Goal: Information Seeking & Learning: Learn about a topic

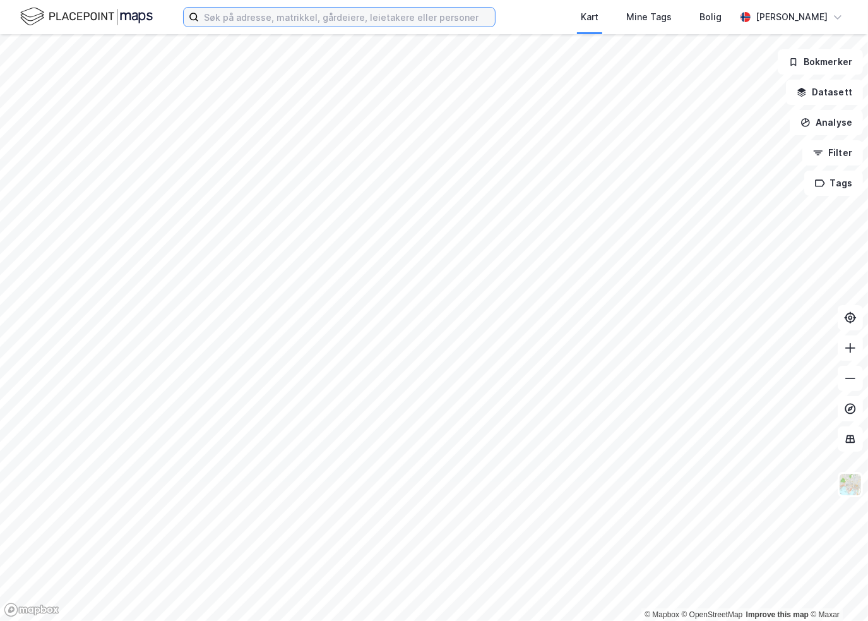
click at [224, 13] on input at bounding box center [347, 17] width 296 height 19
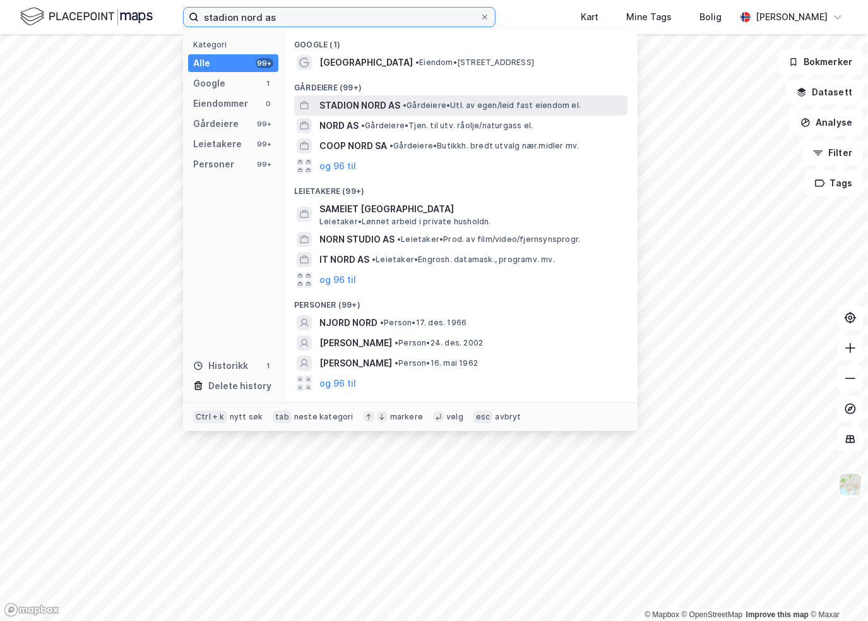
type input "stadion nord as"
click at [403, 98] on div "STADION NORD AS • Gårdeiere • Utl. av egen/leid fast eiendom el." at bounding box center [472, 105] width 306 height 15
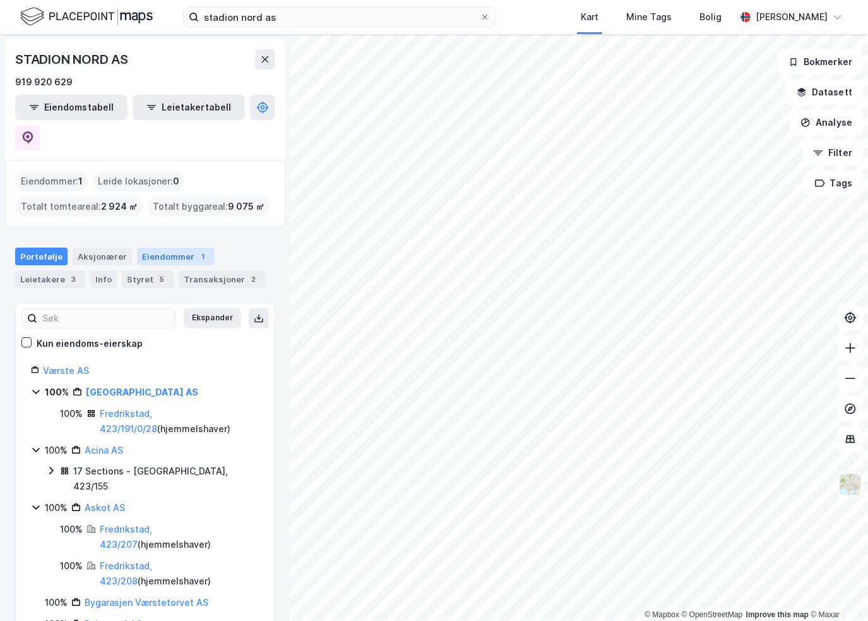
click at [147, 247] on div "Eiendommer 1" at bounding box center [176, 256] width 78 height 18
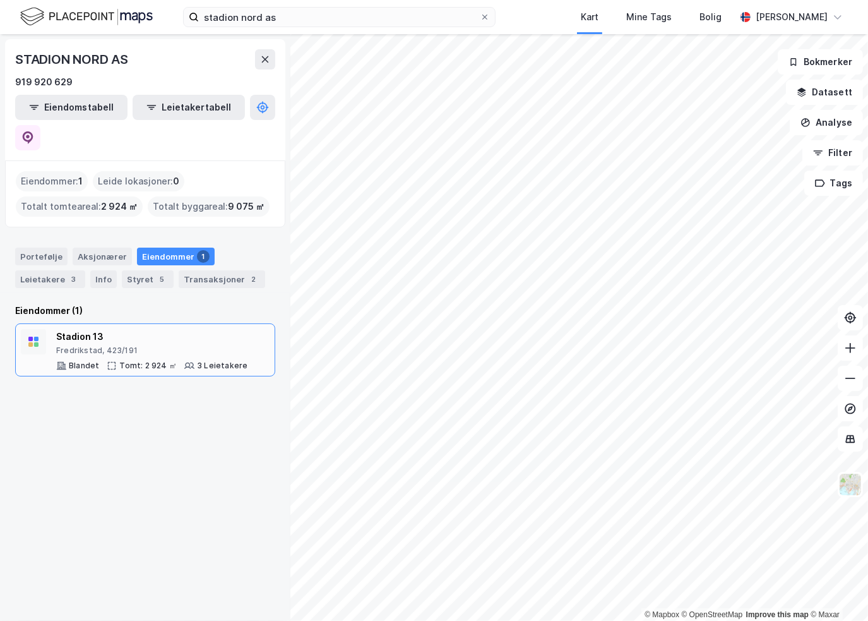
click at [78, 329] on div "Stadion 13" at bounding box center [151, 336] width 191 height 15
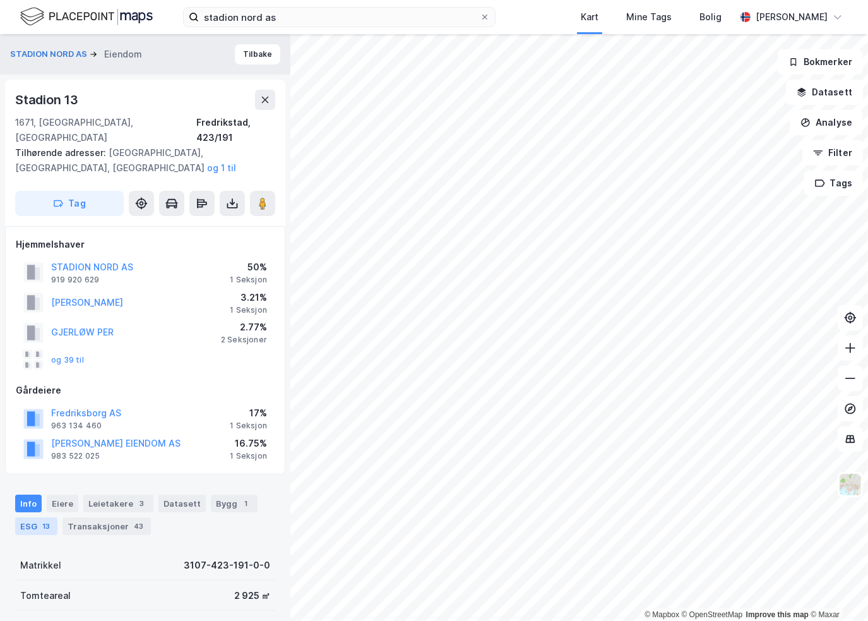
click at [40, 517] on div "ESG 13" at bounding box center [36, 526] width 42 height 18
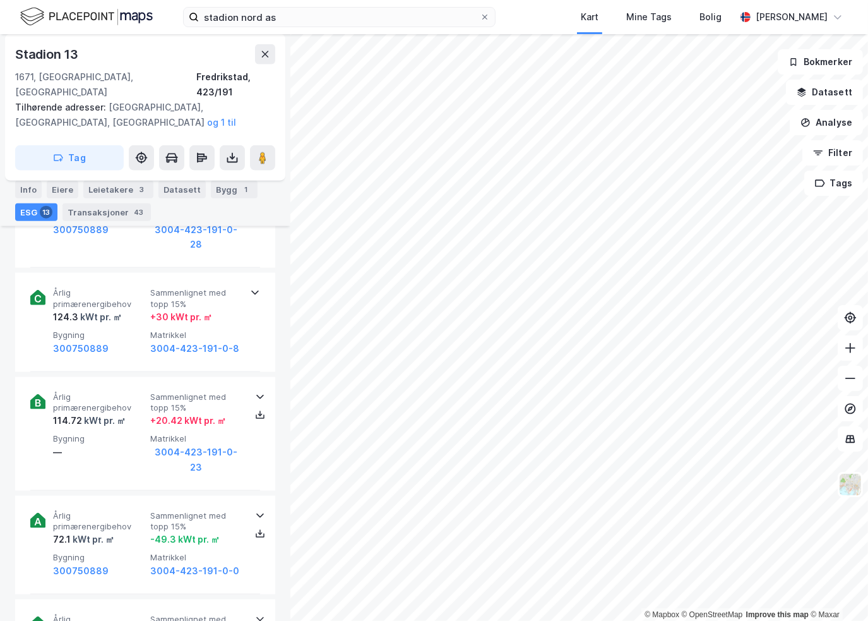
scroll to position [1201, 0]
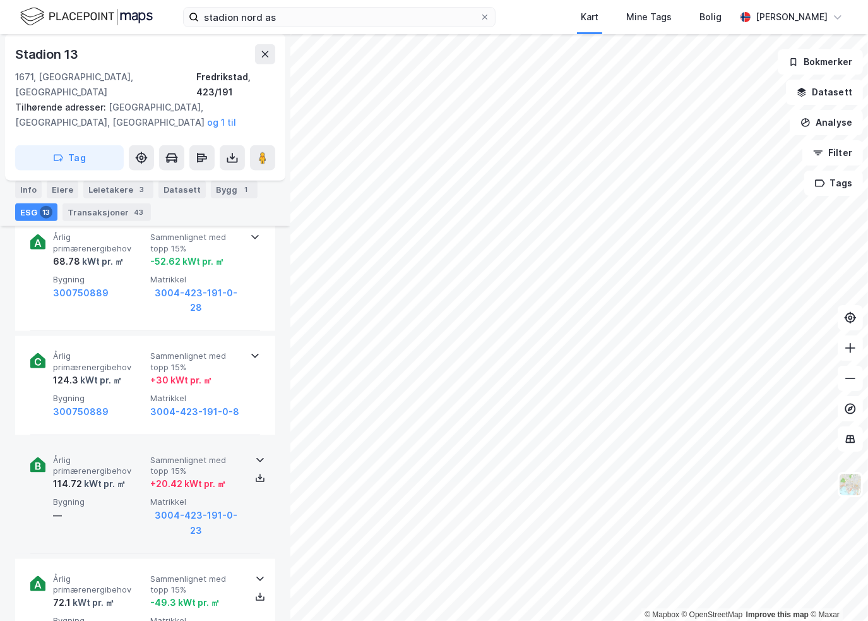
click at [255, 455] on icon at bounding box center [260, 460] width 10 height 10
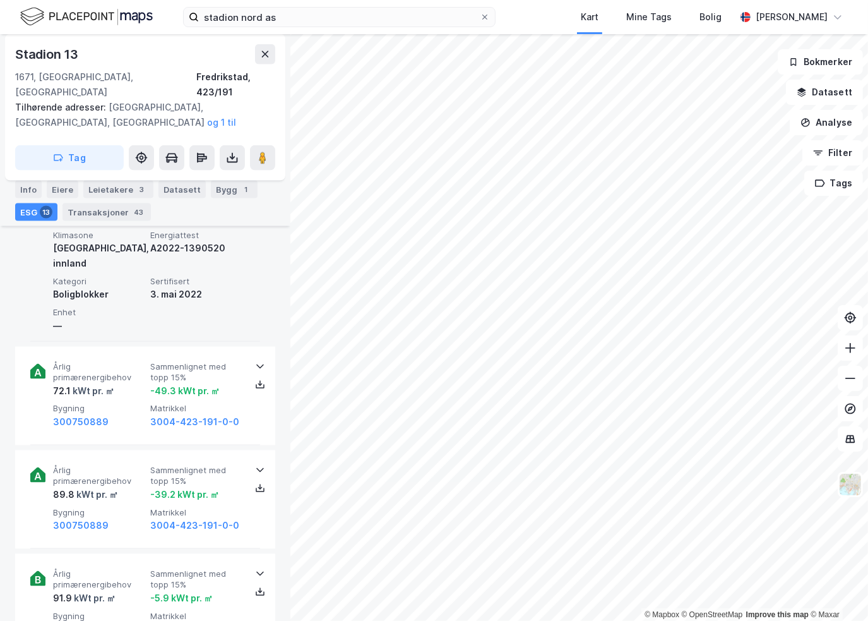
scroll to position [1580, 0]
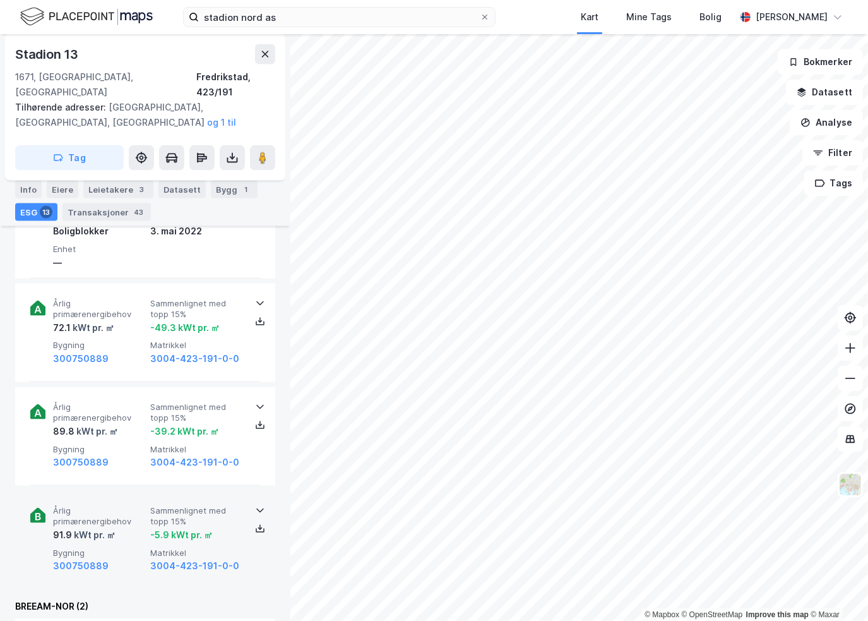
click at [250, 503] on div at bounding box center [255, 520] width 10 height 35
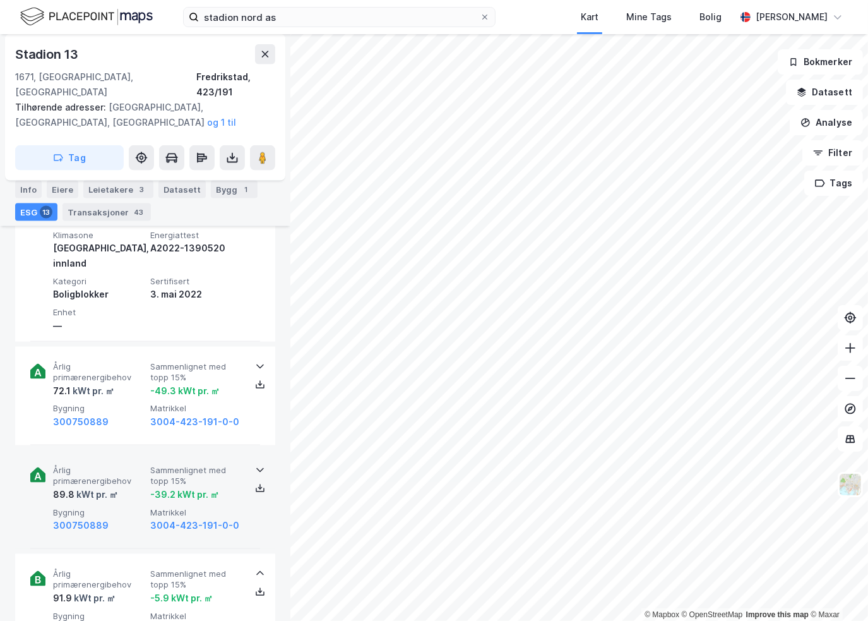
click at [254, 463] on div at bounding box center [255, 480] width 10 height 35
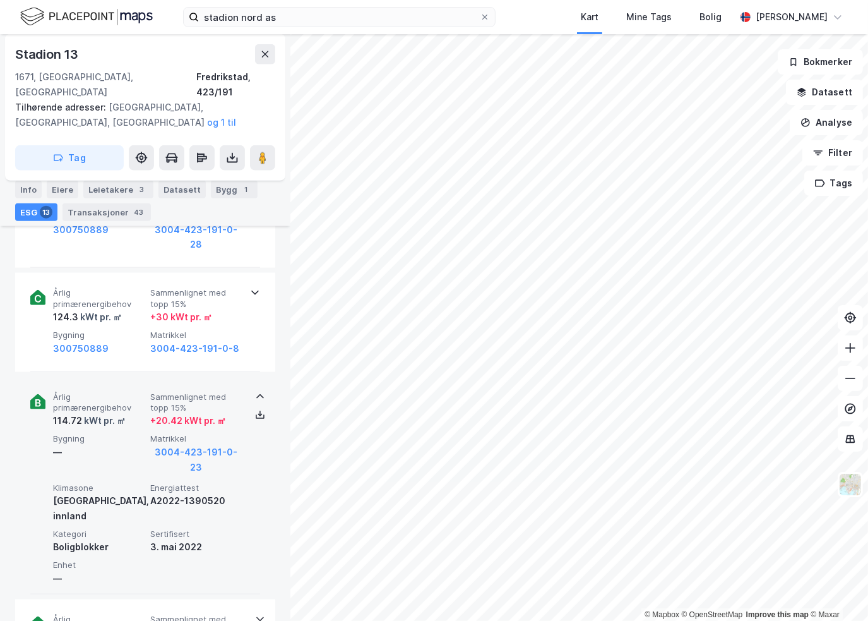
scroll to position [1138, 0]
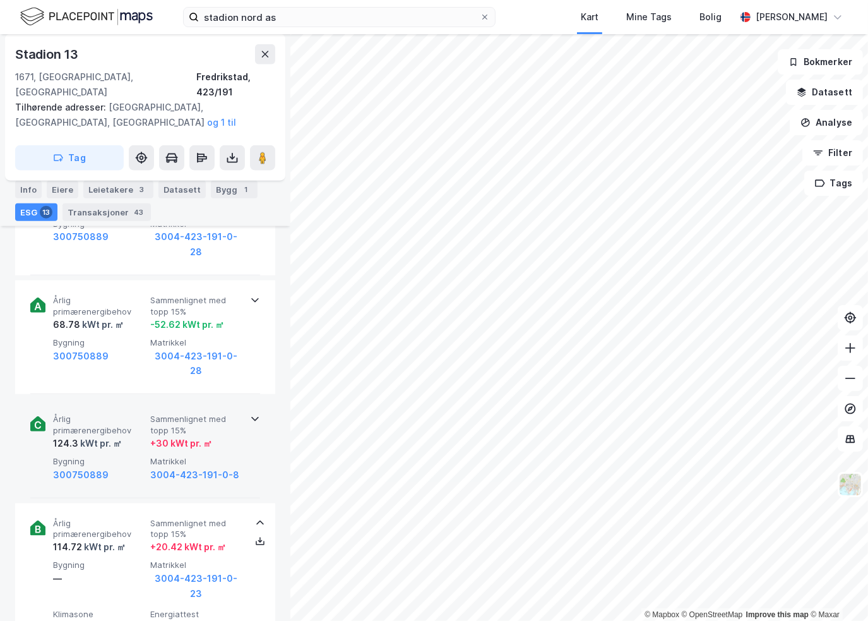
click at [251, 412] on div at bounding box center [255, 417] width 10 height 10
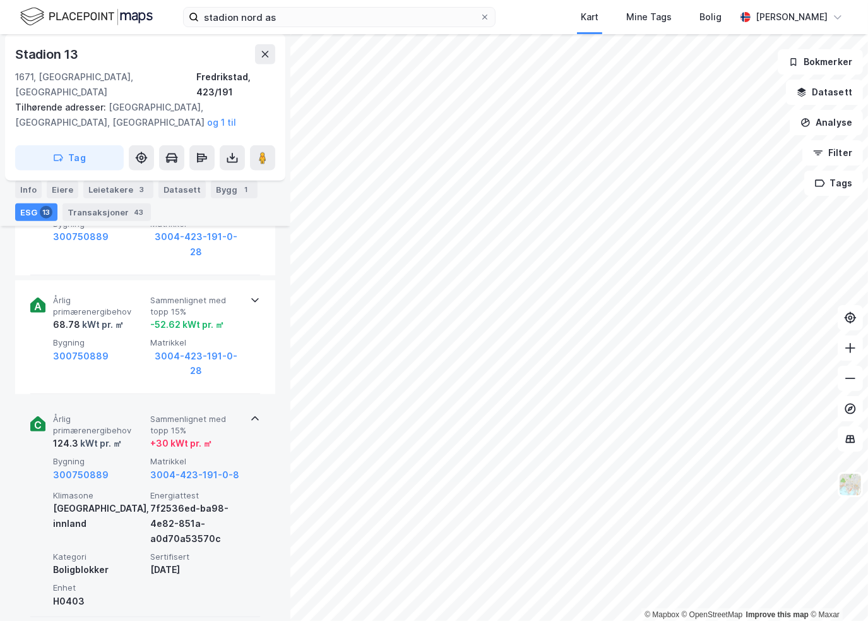
scroll to position [1075, 0]
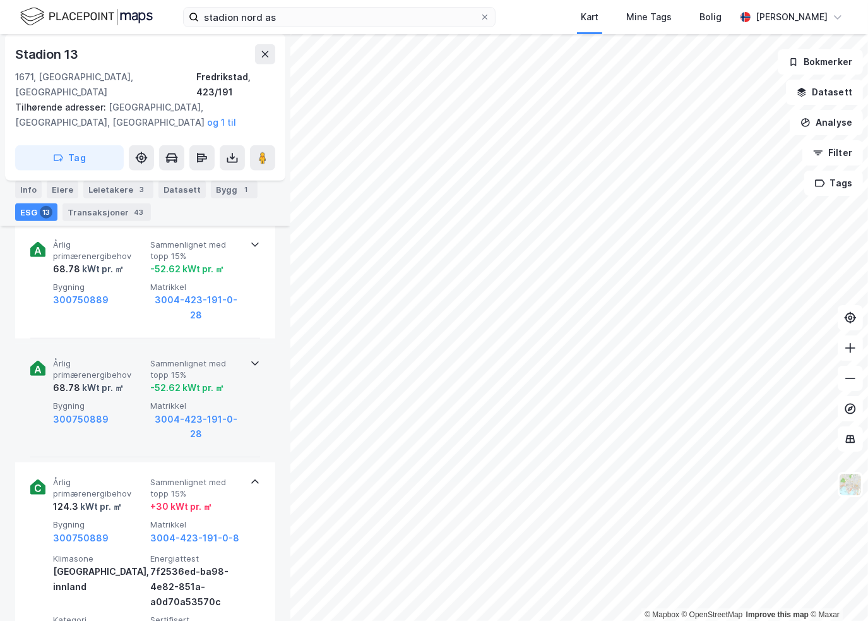
click at [250, 358] on icon at bounding box center [255, 363] width 10 height 10
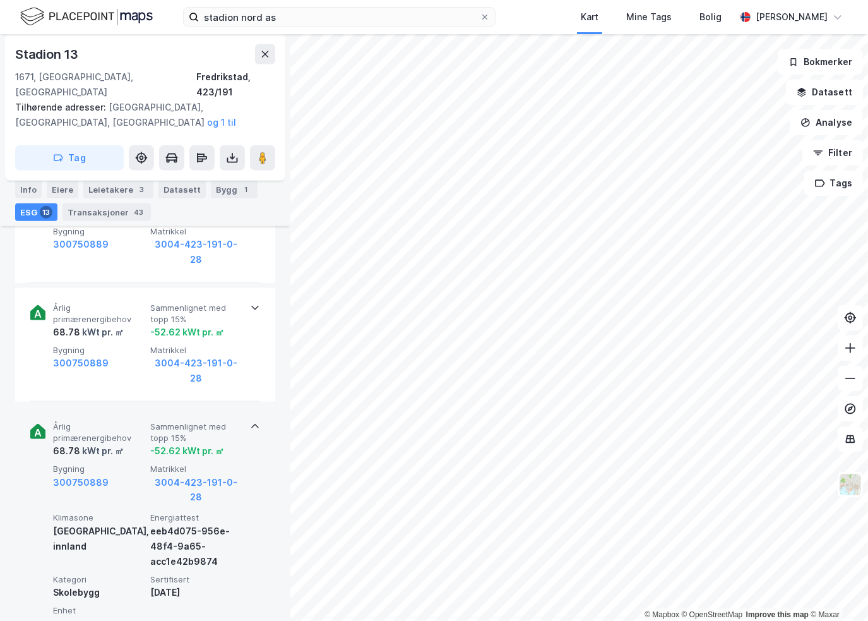
scroll to position [886, 0]
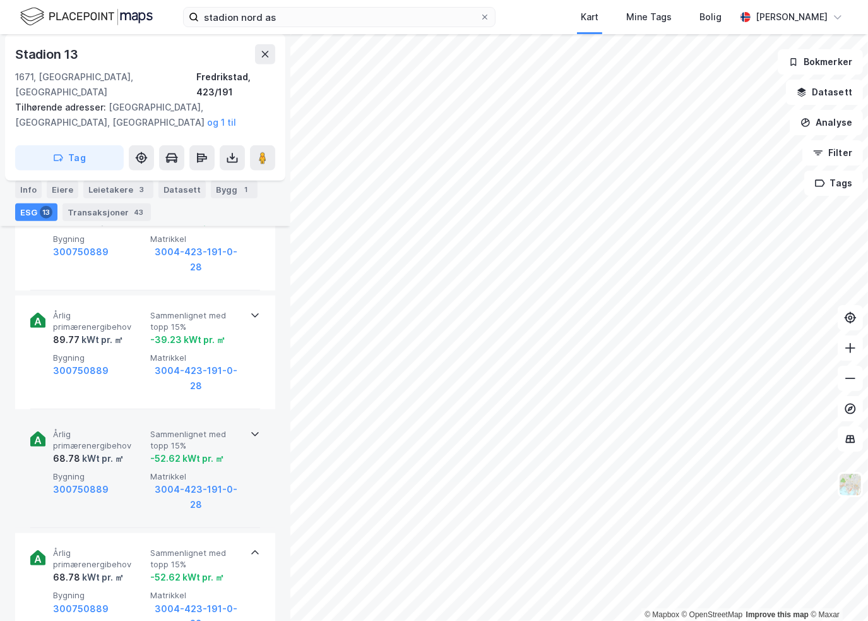
click at [250, 414] on div "Årlig primærenergibehov 68.78 kWt pr. ㎡ Sammenlignet med topp 15% -52.62 kWt pr…" at bounding box center [145, 471] width 230 height 114
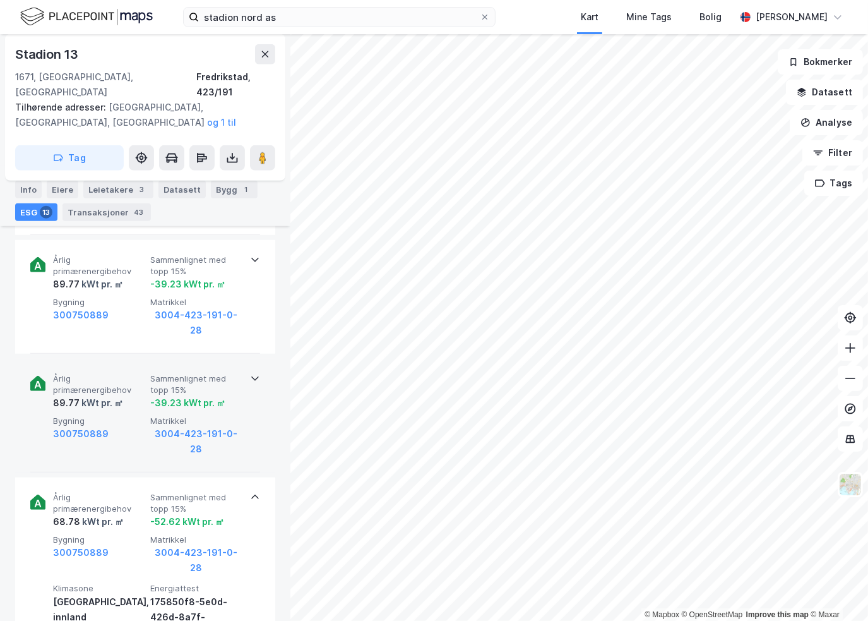
click at [250, 373] on icon at bounding box center [255, 378] width 10 height 10
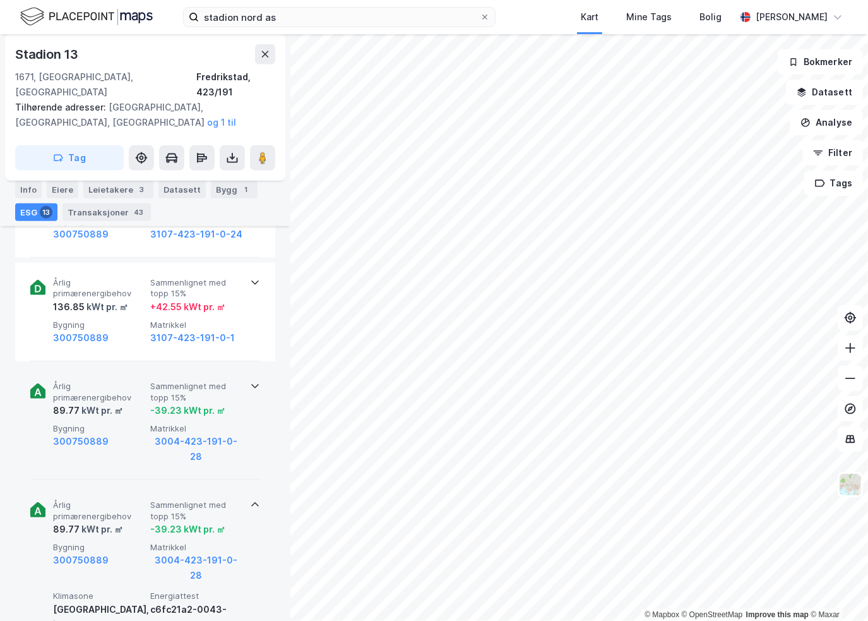
click at [247, 366] on div "Årlig primærenergibehov 89.77 kWt pr. ㎡ Sammenlignet med topp 15% -39.23 kWt pr…" at bounding box center [145, 423] width 230 height 114
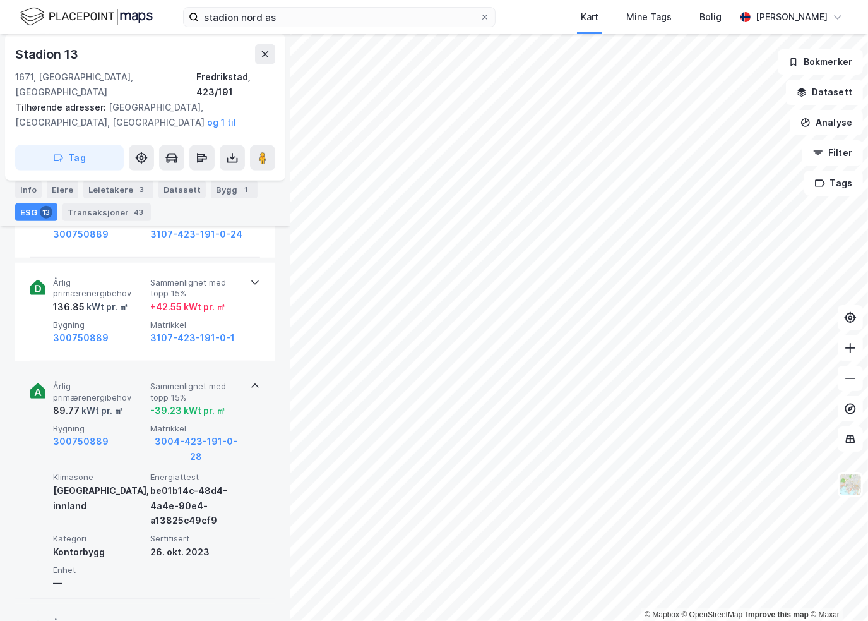
scroll to position [570, 0]
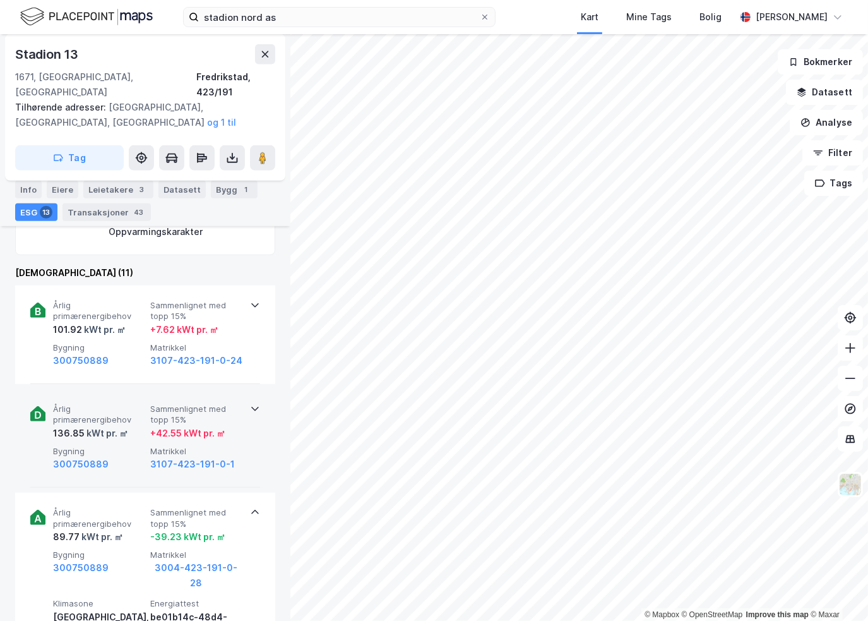
click at [251, 407] on icon at bounding box center [255, 409] width 8 height 4
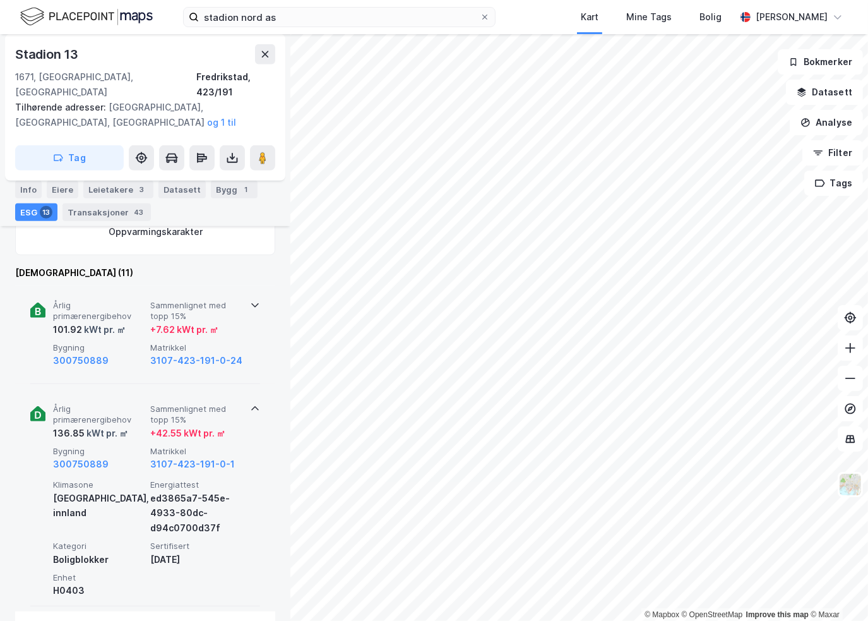
click at [250, 300] on icon at bounding box center [255, 305] width 10 height 10
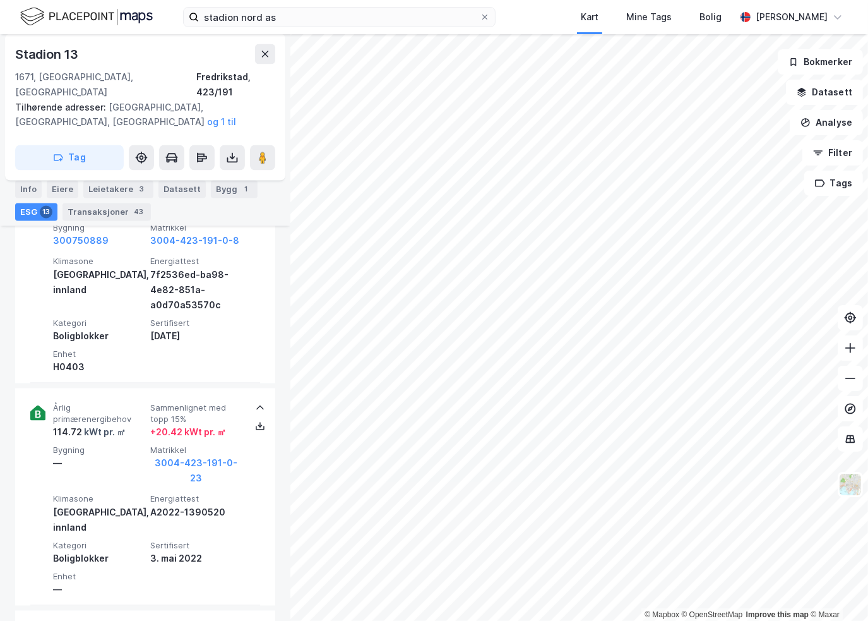
scroll to position [2146, 0]
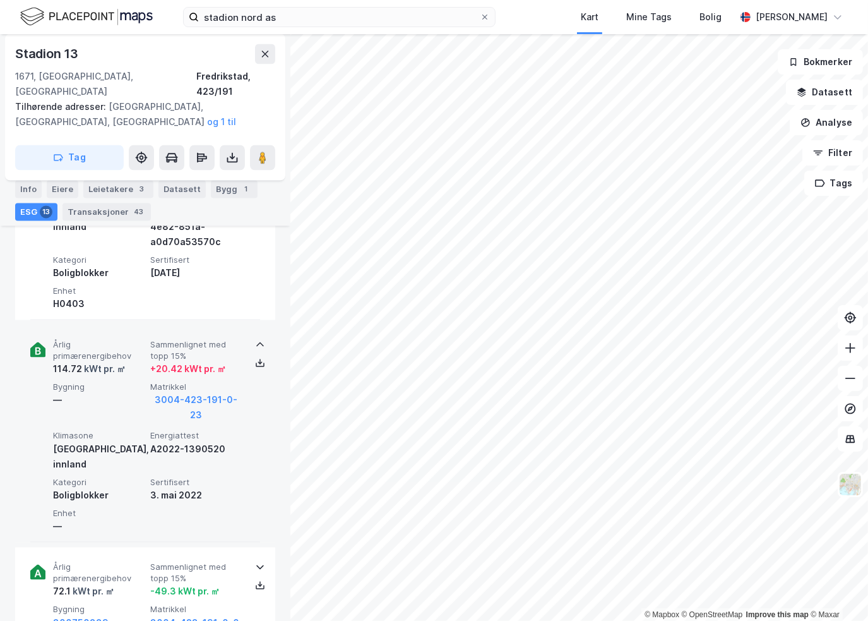
click at [188, 382] on span "Matrikkel" at bounding box center [196, 387] width 92 height 11
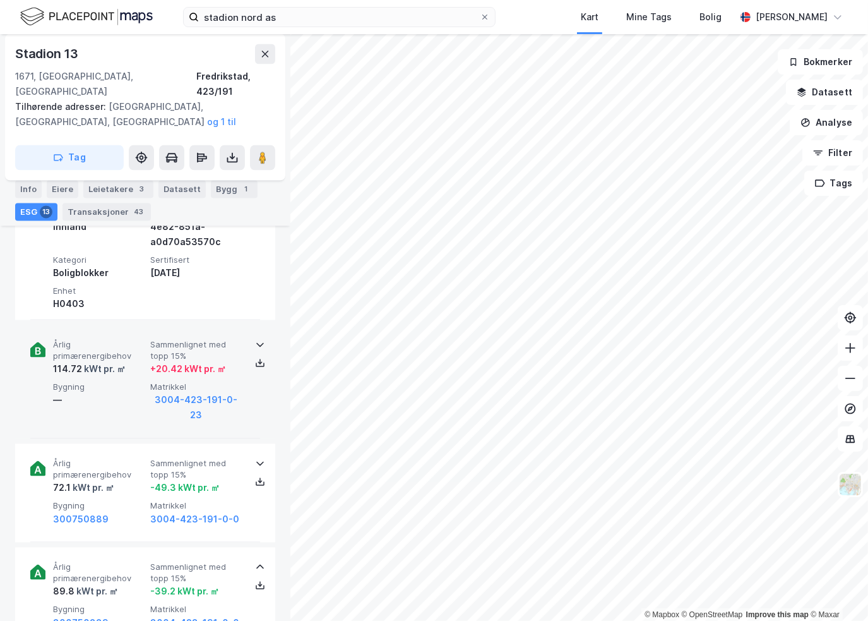
click at [188, 382] on span "Matrikkel" at bounding box center [196, 387] width 92 height 11
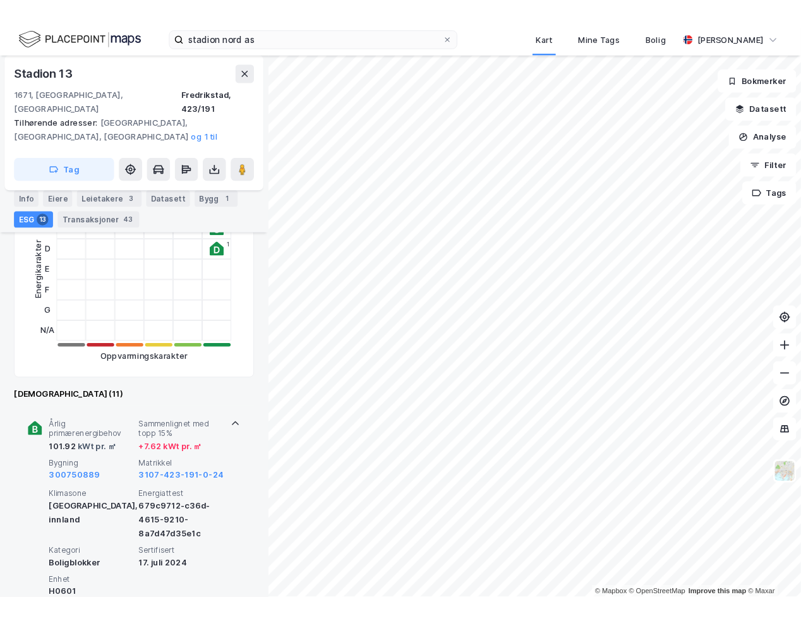
scroll to position [0, 0]
